Goal: Task Accomplishment & Management: Complete application form

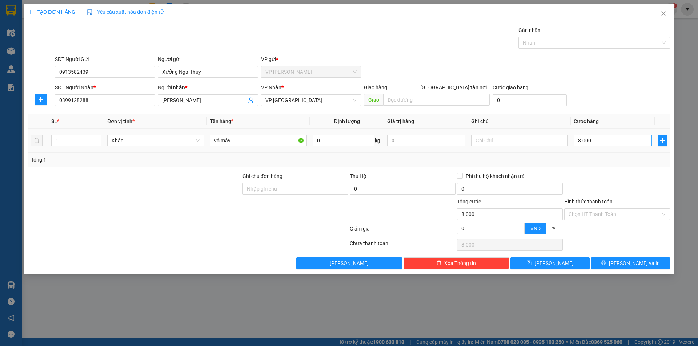
click at [581, 141] on input "8.000" at bounding box center [613, 141] width 78 height 12
type input "80.000"
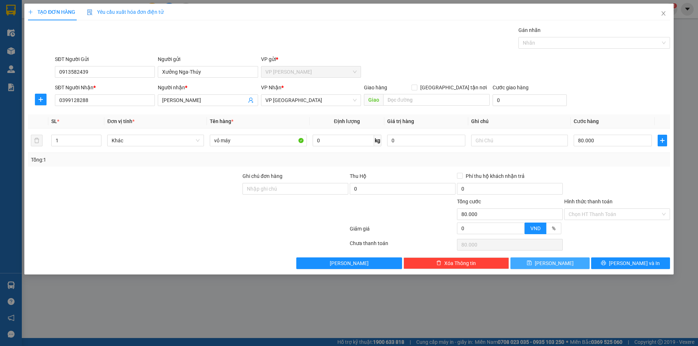
click at [553, 264] on span "[PERSON_NAME]" at bounding box center [554, 264] width 39 height 8
type input "0"
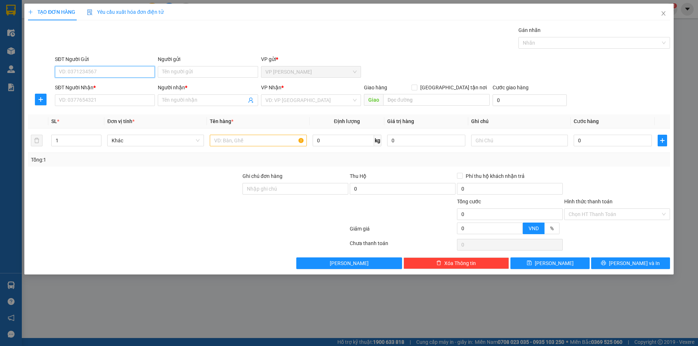
click at [132, 75] on input "SĐT Người Gửi" at bounding box center [105, 72] width 100 height 12
type input "9"
type input "0982654229"
click at [178, 73] on input "Người gửi" at bounding box center [208, 72] width 100 height 12
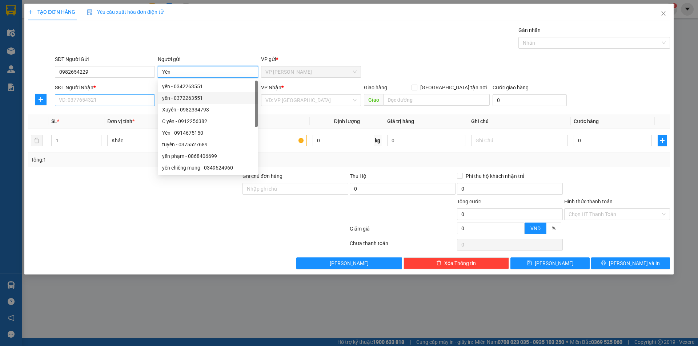
type input "Yến"
click at [103, 100] on input "SĐT Người Nhận *" at bounding box center [105, 101] width 100 height 12
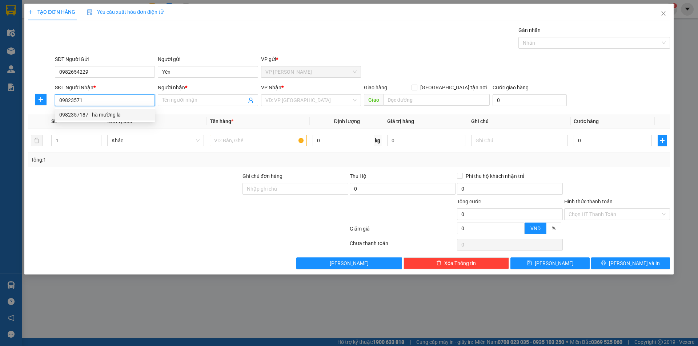
click at [108, 114] on div "0982357187 - hà mường la" at bounding box center [104, 115] width 91 height 8
type input "0982357187"
type input "hà mường la"
type input "0982357187"
click at [164, 99] on input "hà mường la" at bounding box center [204, 100] width 84 height 8
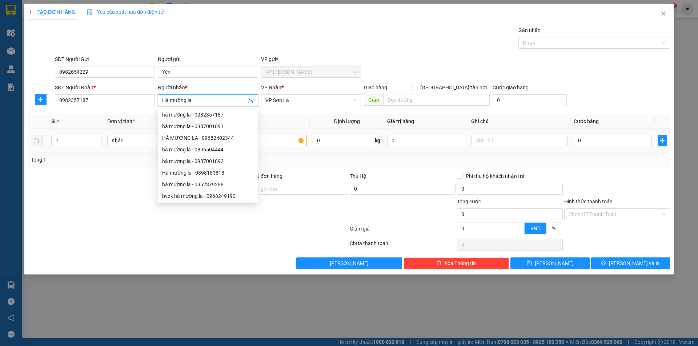
type input "Hà mường la"
click at [284, 144] on input "text" at bounding box center [258, 141] width 97 height 12
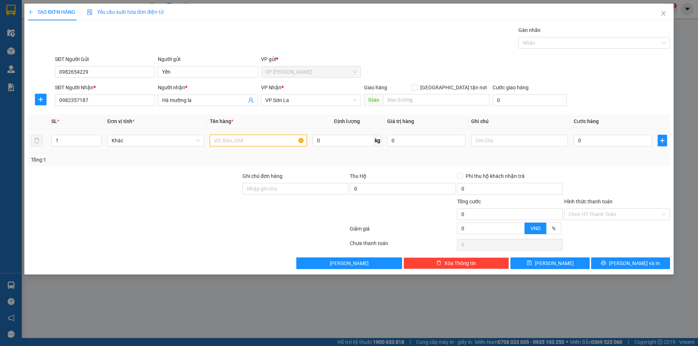
click at [286, 141] on input "text" at bounding box center [258, 141] width 97 height 12
type input "QUẦN ÁO"
click at [576, 140] on input "0" at bounding box center [613, 141] width 78 height 12
click at [577, 139] on input "0" at bounding box center [613, 141] width 78 height 12
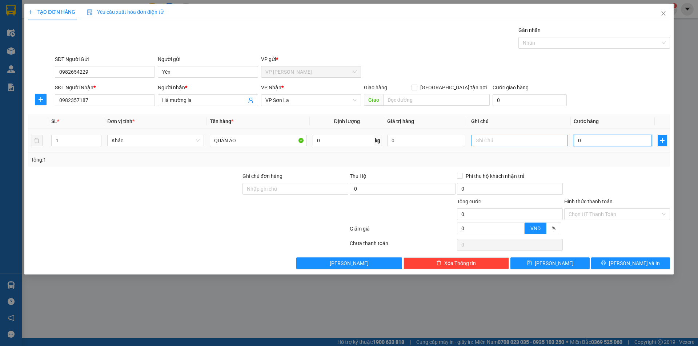
type input "60"
type input "600"
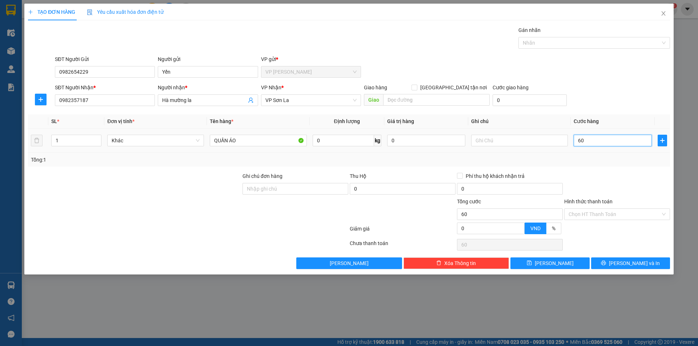
type input "600"
type input "6.000"
type input "60.000"
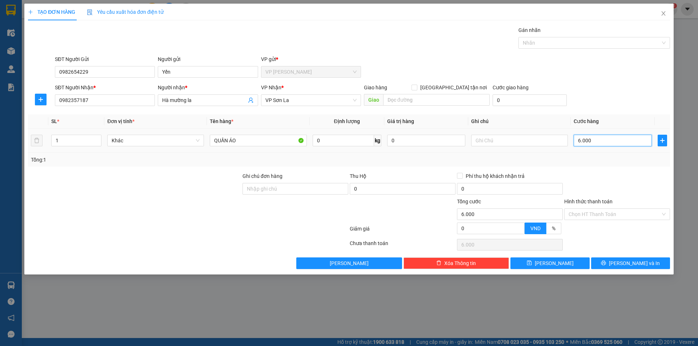
type input "60.000"
click at [622, 260] on button "[PERSON_NAME] và In" at bounding box center [630, 264] width 79 height 12
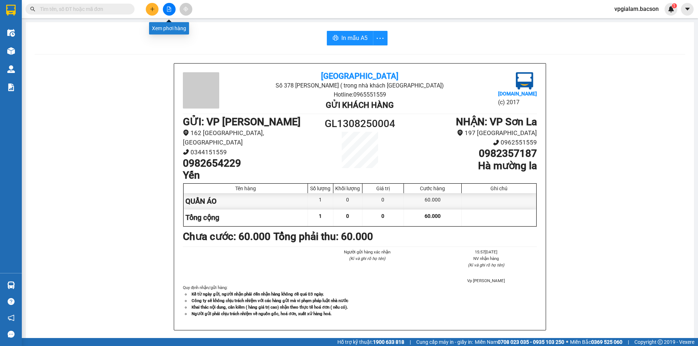
click at [171, 9] on icon "file-add" at bounding box center [168, 9] width 5 height 5
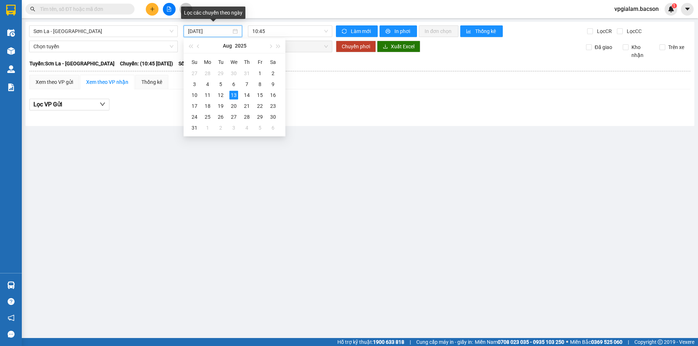
click at [201, 31] on input "[DATE]" at bounding box center [209, 31] width 43 height 8
click at [219, 94] on div "12" at bounding box center [220, 95] width 9 height 9
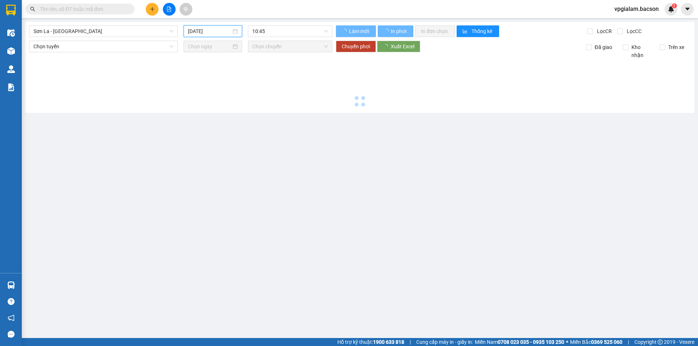
type input "[DATE]"
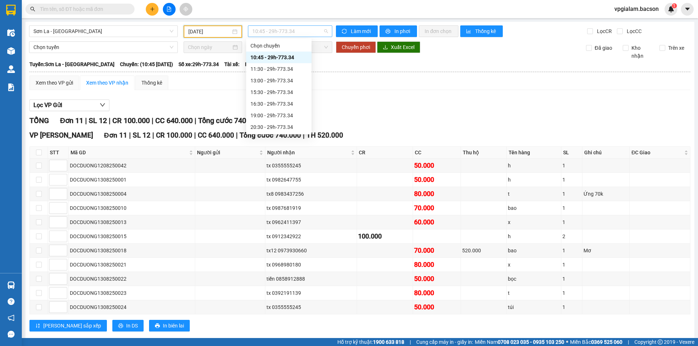
click at [277, 32] on span "10:45 - 29h-773.34" at bounding box center [290, 31] width 76 height 11
click at [276, 90] on div "15:30 - 29h-773.34" at bounding box center [278, 92] width 57 height 8
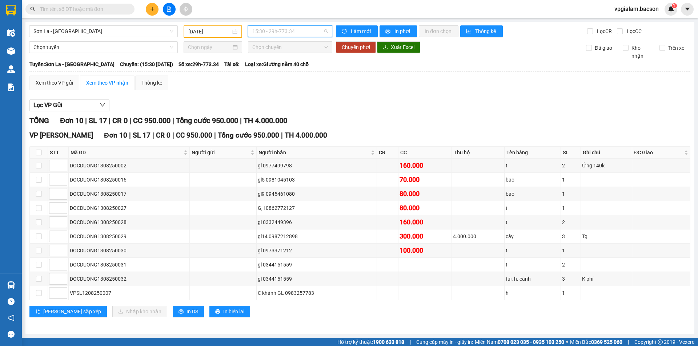
click at [268, 32] on span "15:30 - 29h-773.34" at bounding box center [290, 31] width 76 height 11
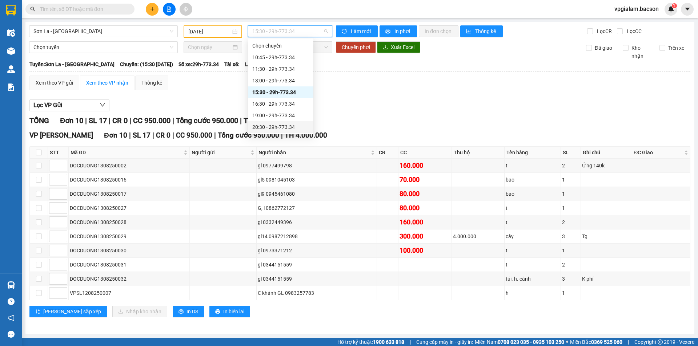
click at [280, 127] on div "20:30 - 29h-773.34" at bounding box center [280, 127] width 57 height 8
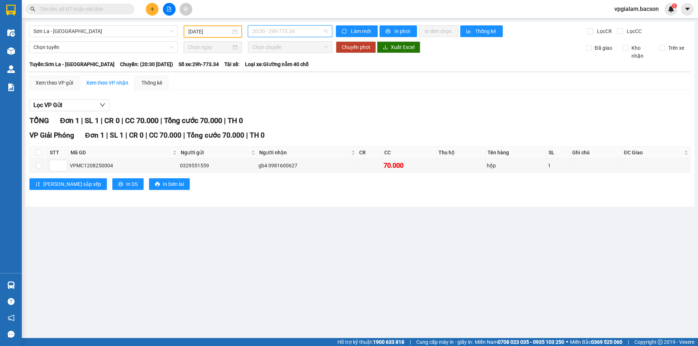
click at [276, 33] on span "20:30 - 29h-773.34" at bounding box center [290, 31] width 76 height 11
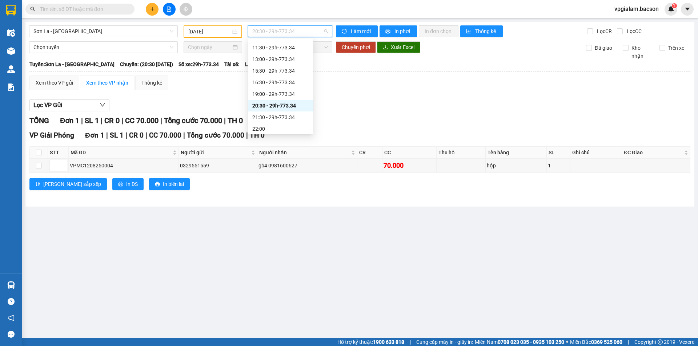
scroll to position [35, 0]
click at [273, 106] on div "21:30 - 29h-773.34" at bounding box center [280, 104] width 57 height 8
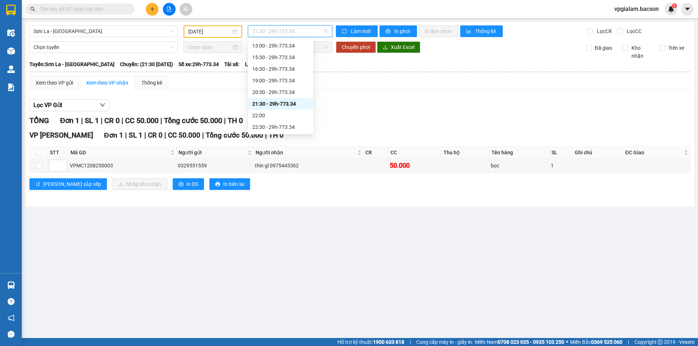
click at [284, 28] on span "21:30 - 29h-773.34" at bounding box center [290, 31] width 76 height 11
click at [273, 126] on div "22:30 - 29h-773.34" at bounding box center [280, 127] width 57 height 8
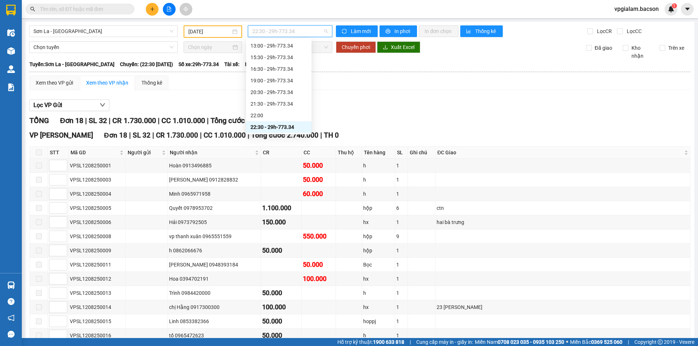
click at [281, 33] on span "22:30 - 29h-773.34" at bounding box center [290, 31] width 76 height 11
click at [286, 43] on div "13:00 - 29h-773.34" at bounding box center [278, 46] width 57 height 8
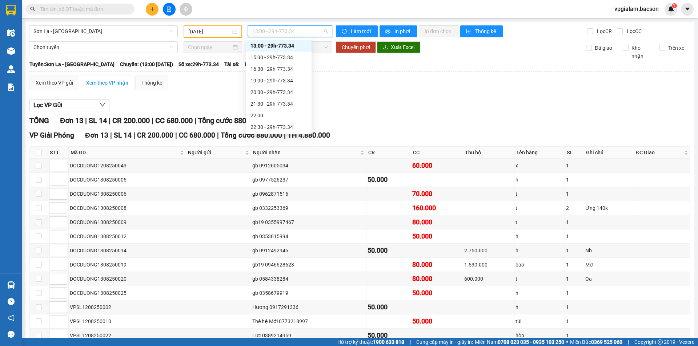
click at [276, 29] on span "13:00 - 29h-773.34" at bounding box center [290, 31] width 76 height 11
click at [277, 56] on div "10:45 - 29h-773.34" at bounding box center [278, 57] width 57 height 8
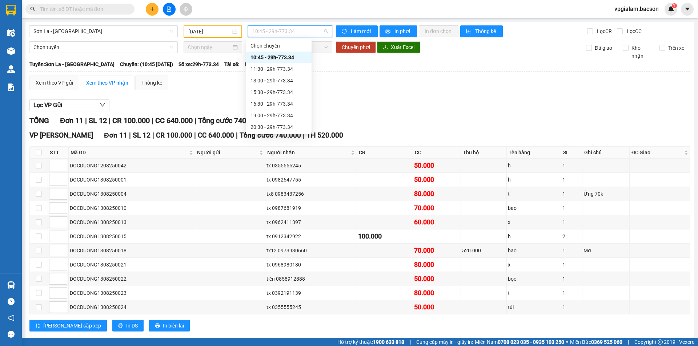
click at [262, 30] on span "10:45 - 29h-773.34" at bounding box center [290, 31] width 76 height 11
click at [280, 93] on div "15:30 - 29h-773.34" at bounding box center [278, 92] width 57 height 8
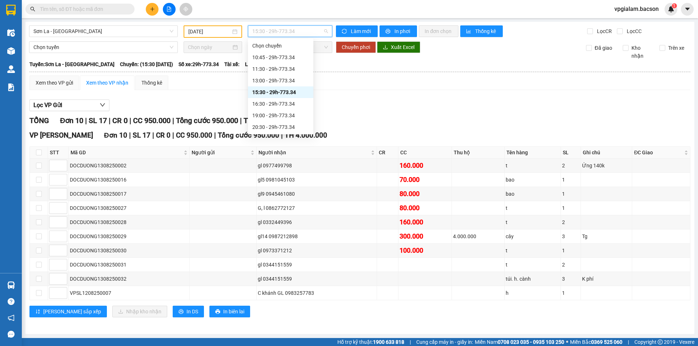
click at [287, 33] on span "15:30 - 29h-773.34" at bounding box center [290, 31] width 76 height 11
click at [275, 103] on div "16:30 - 29h-773.34" at bounding box center [280, 104] width 57 height 8
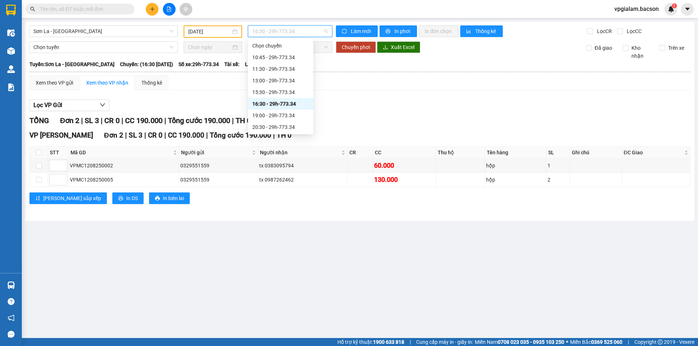
click at [283, 31] on span "16:30 - 29h-773.34" at bounding box center [290, 31] width 76 height 11
click at [273, 126] on div "22:30 - 29h-773.34" at bounding box center [280, 127] width 57 height 8
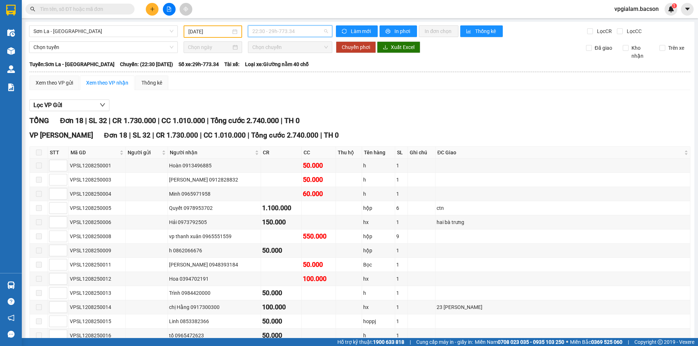
click at [289, 31] on span "22:30 - 29h-773.34" at bounding box center [290, 31] width 76 height 11
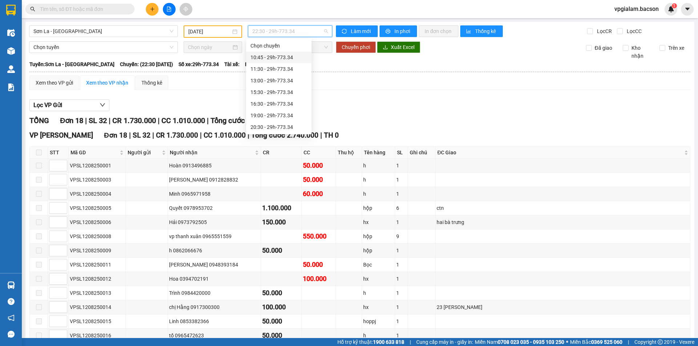
click at [283, 56] on div "10:45 - 29h-773.34" at bounding box center [278, 57] width 57 height 8
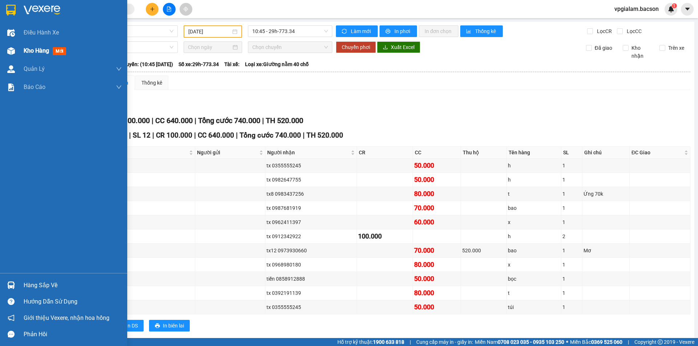
click at [35, 51] on span "Kho hàng" at bounding box center [36, 50] width 25 height 7
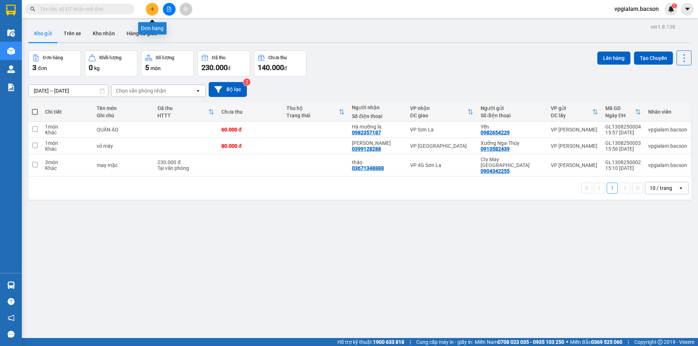
click at [151, 11] on icon "plus" at bounding box center [152, 9] width 5 height 5
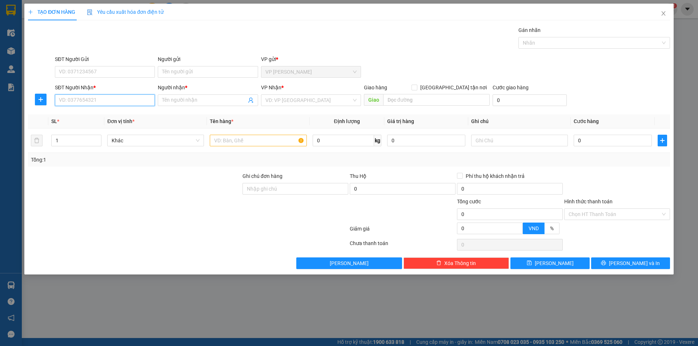
click at [56, 100] on input "SĐT Người Nhận *" at bounding box center [105, 101] width 100 height 12
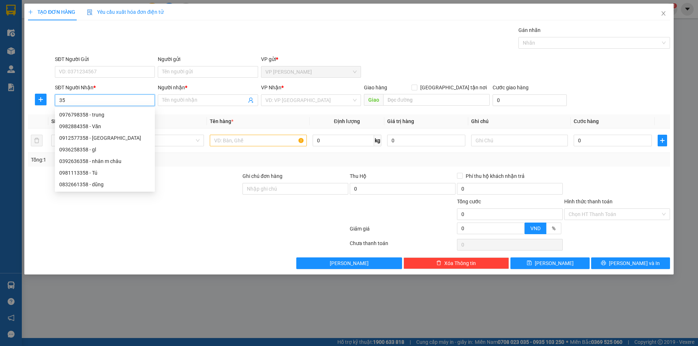
type input "3"
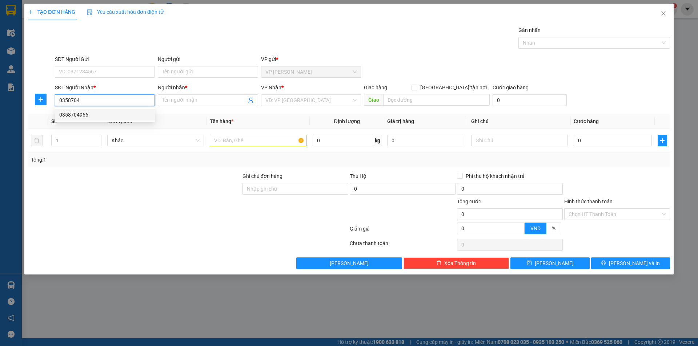
click at [81, 114] on div "0358704966" at bounding box center [104, 115] width 91 height 8
type input "0358704966"
click at [161, 99] on span at bounding box center [208, 101] width 100 height 12
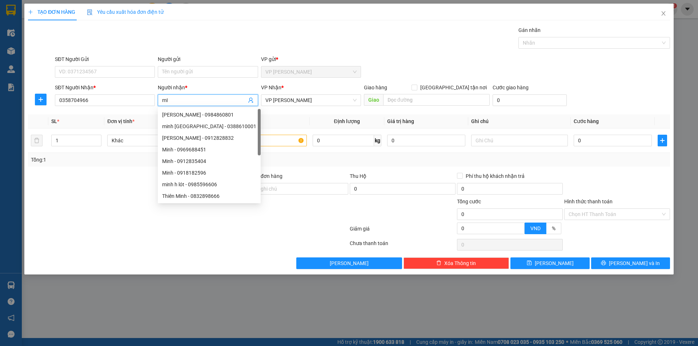
type input "m"
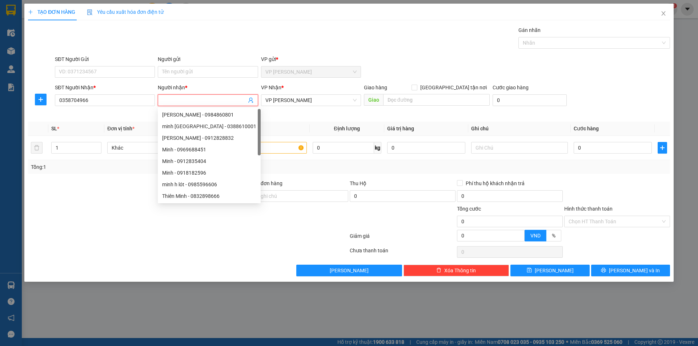
type input "m"
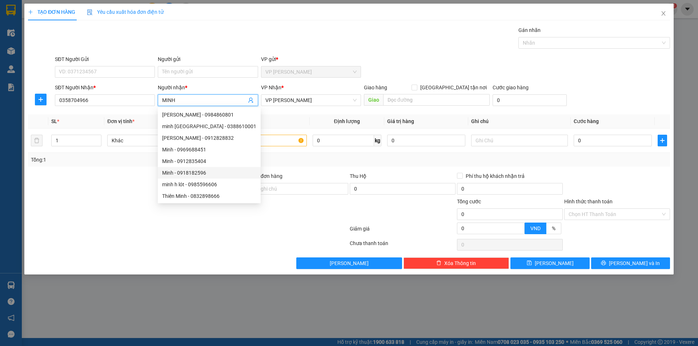
type input "MINH"
click at [71, 233] on div at bounding box center [188, 230] width 322 height 15
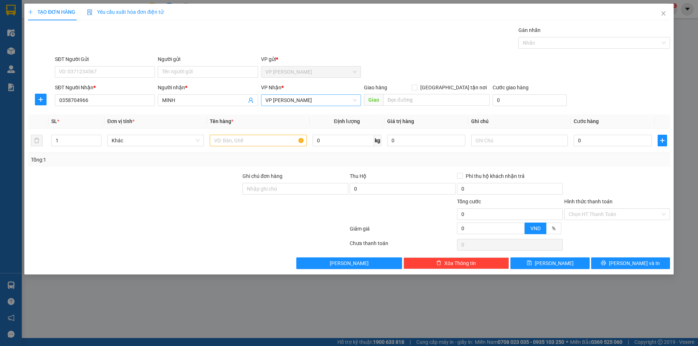
click at [264, 102] on div "VP [PERSON_NAME]" at bounding box center [311, 101] width 100 height 12
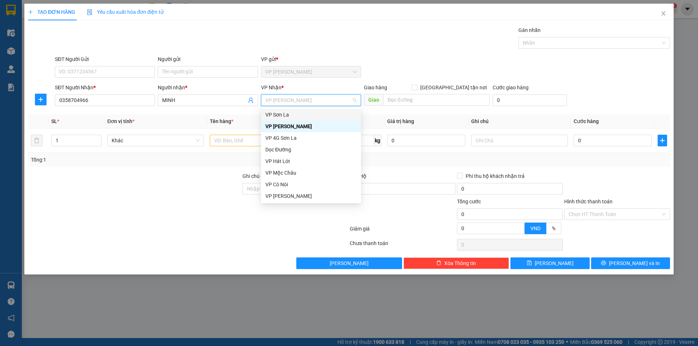
click at [284, 113] on div "VP Sơn La" at bounding box center [310, 115] width 91 height 8
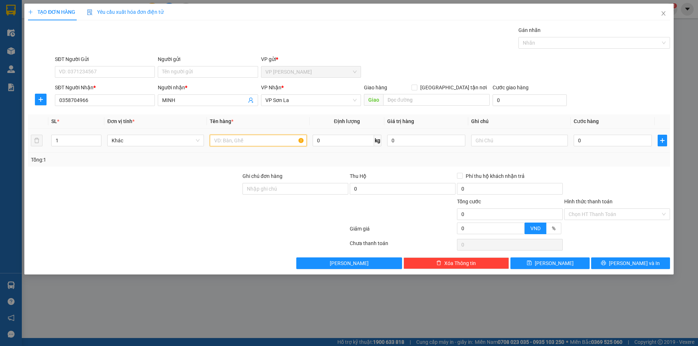
click at [213, 140] on input "text" at bounding box center [258, 141] width 97 height 12
type input "HỘP"
click at [574, 144] on input "0" at bounding box center [613, 141] width 78 height 12
click at [86, 101] on input "0358704966" at bounding box center [105, 101] width 100 height 12
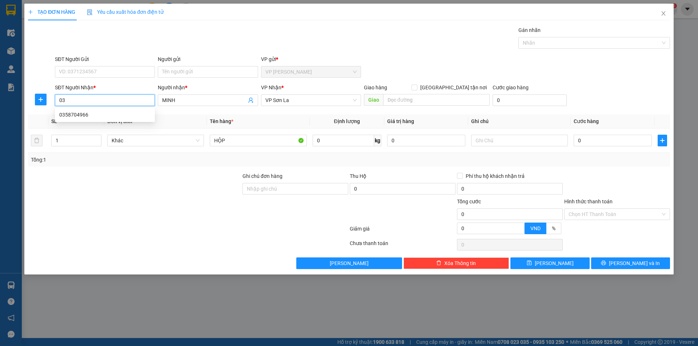
type input "0"
click at [175, 98] on input "MINH" at bounding box center [204, 100] width 84 height 8
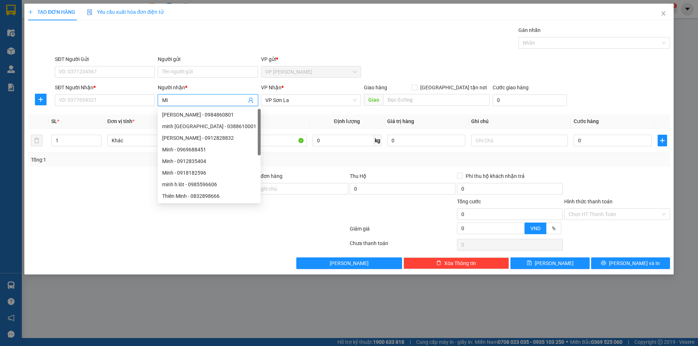
type input "M"
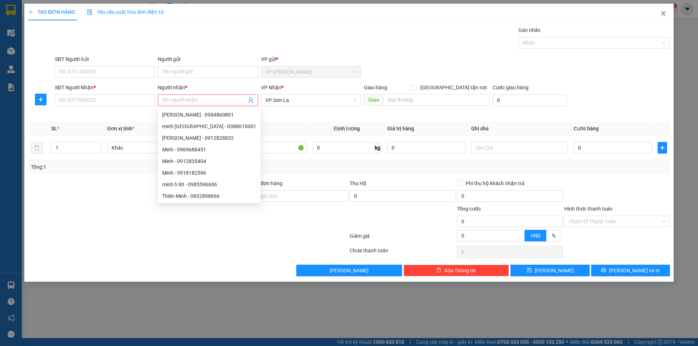
click at [664, 12] on icon "close" at bounding box center [663, 14] width 6 height 6
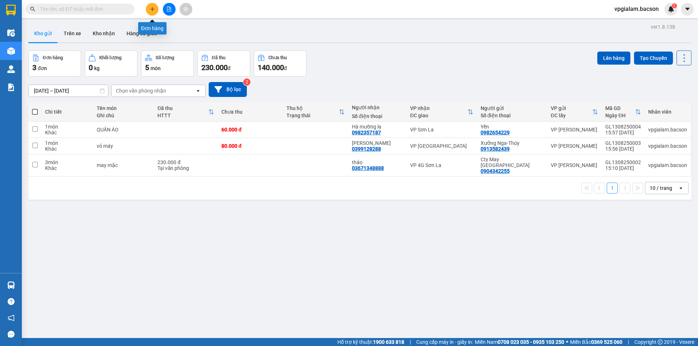
click at [152, 10] on icon "plus" at bounding box center [152, 9] width 5 height 5
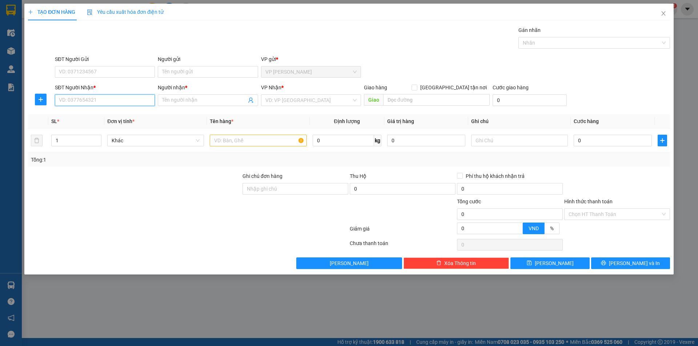
click at [59, 100] on input "SĐT Người Nhận *" at bounding box center [105, 101] width 100 height 12
type input "0972509336"
click at [78, 113] on div "0972509336 - [PERSON_NAME]" at bounding box center [104, 115] width 91 height 8
type input "[PERSON_NAME]"
type input "0972509336"
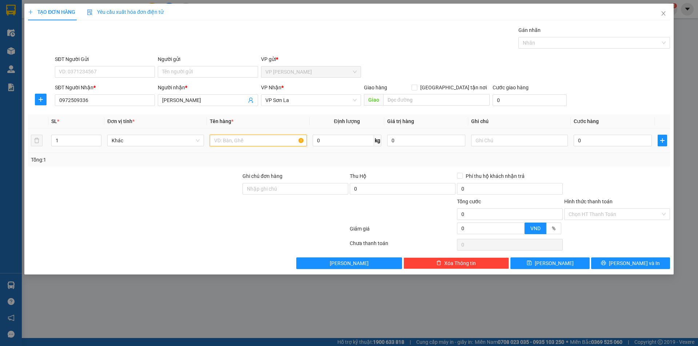
click at [212, 141] on input "text" at bounding box center [258, 141] width 97 height 12
type input "HỘP"
click at [577, 140] on input "0" at bounding box center [613, 141] width 78 height 12
type input "7"
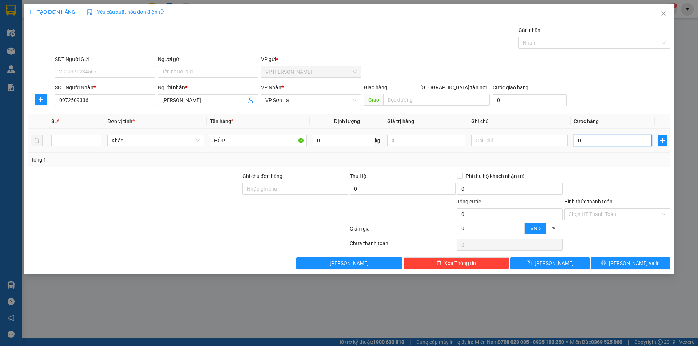
type input "7"
type input "70"
type input "700"
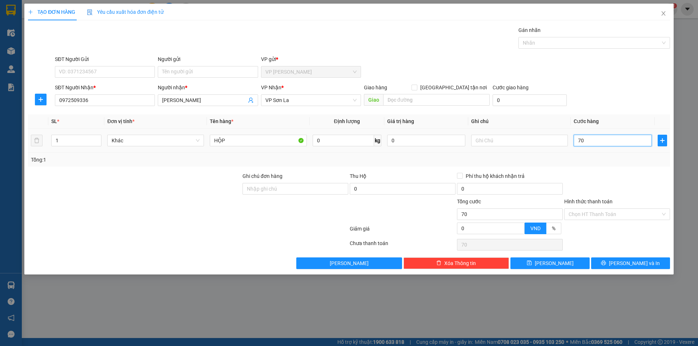
type input "700"
type input "7.000"
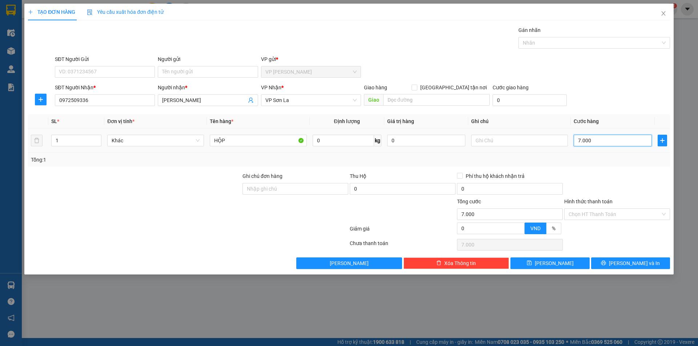
type input "70.000"
click at [632, 263] on span "[PERSON_NAME] và In" at bounding box center [634, 264] width 51 height 8
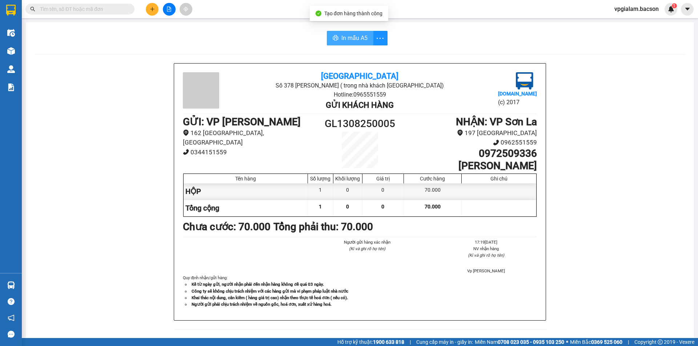
click at [360, 36] on span "In mẫu A5" at bounding box center [354, 37] width 26 height 9
